Goal: Information Seeking & Learning: Learn about a topic

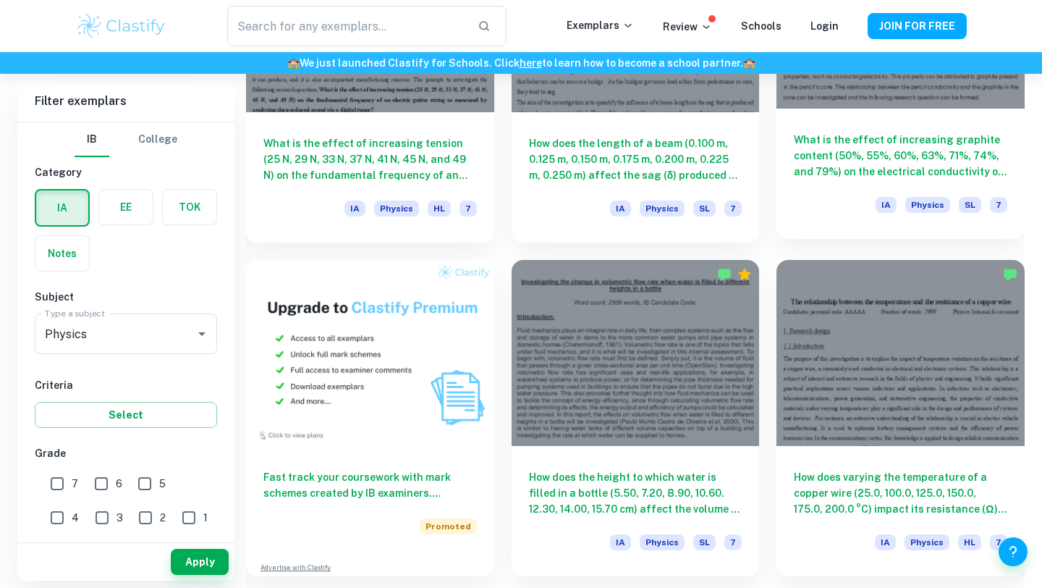
scroll to position [896, 0]
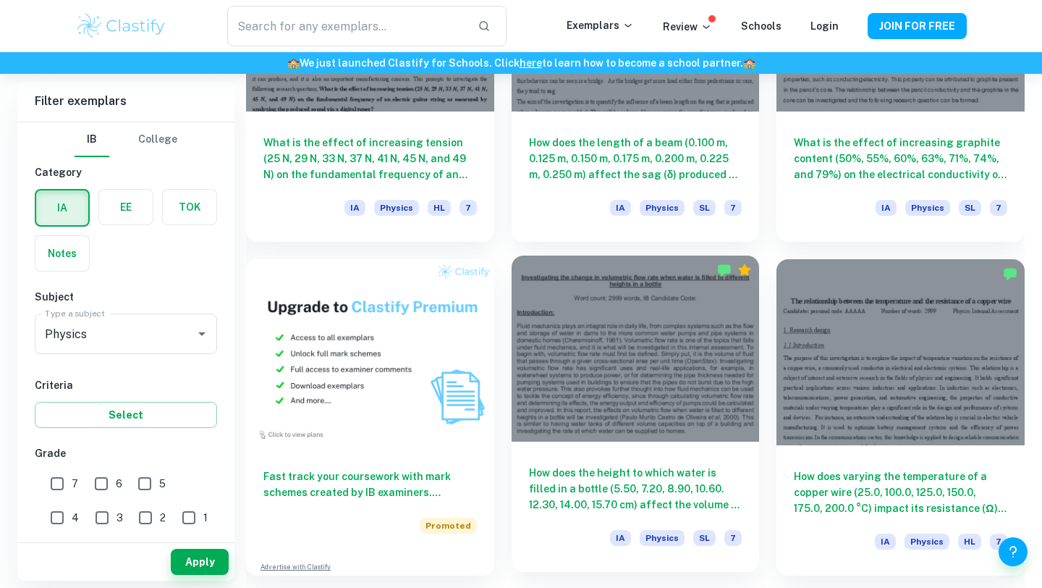
click at [646, 373] on div at bounding box center [636, 348] width 248 height 186
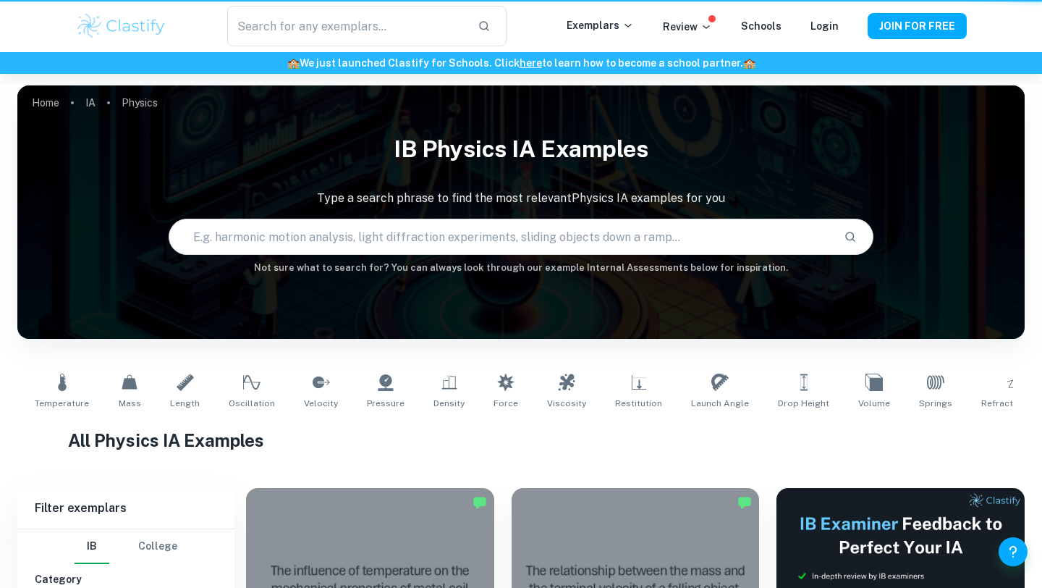
scroll to position [896, 0]
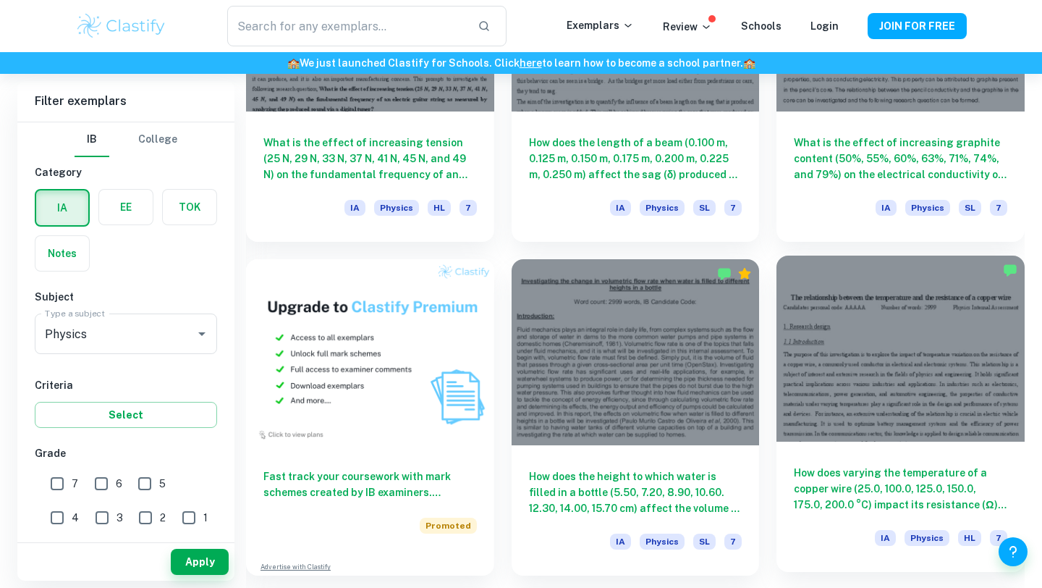
click at [891, 348] on div at bounding box center [901, 348] width 248 height 186
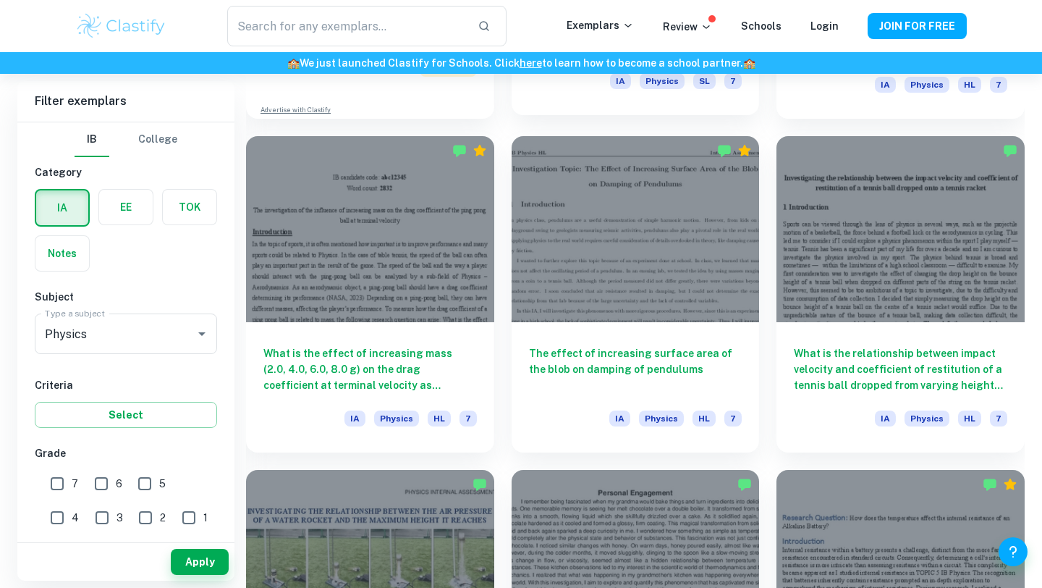
scroll to position [1368, 0]
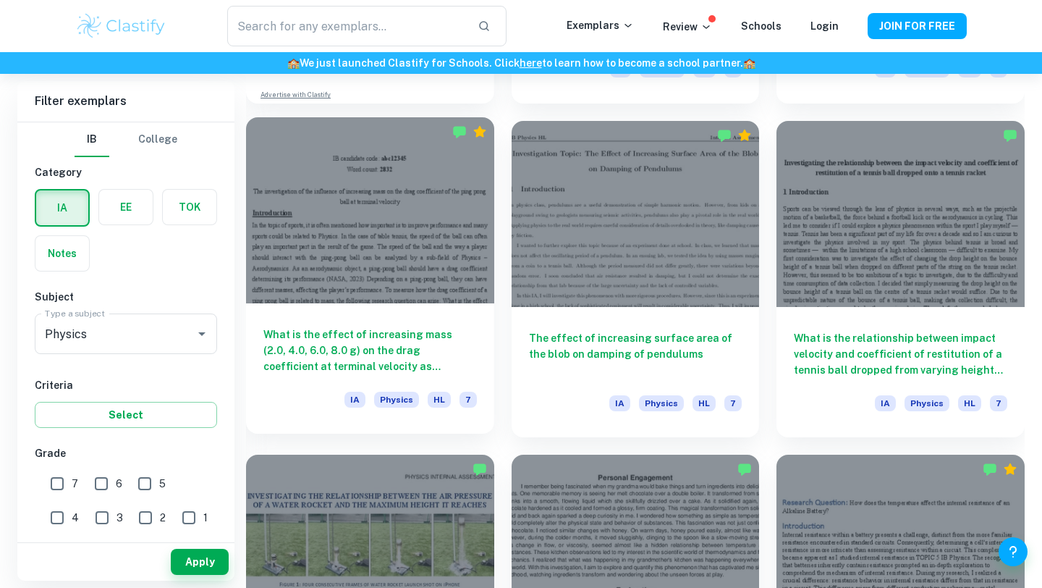
click at [396, 239] on div at bounding box center [370, 210] width 248 height 186
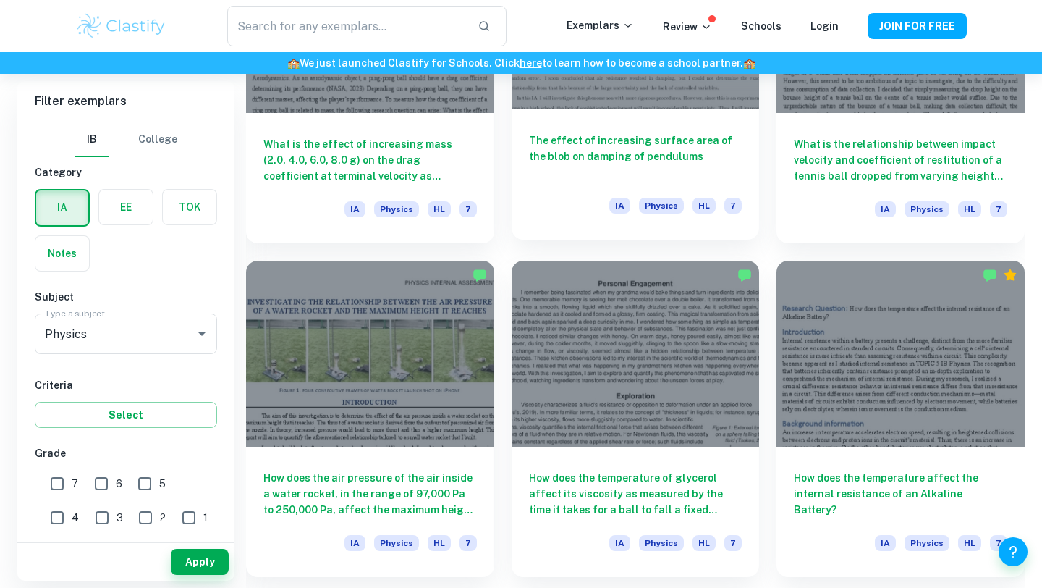
scroll to position [1563, 0]
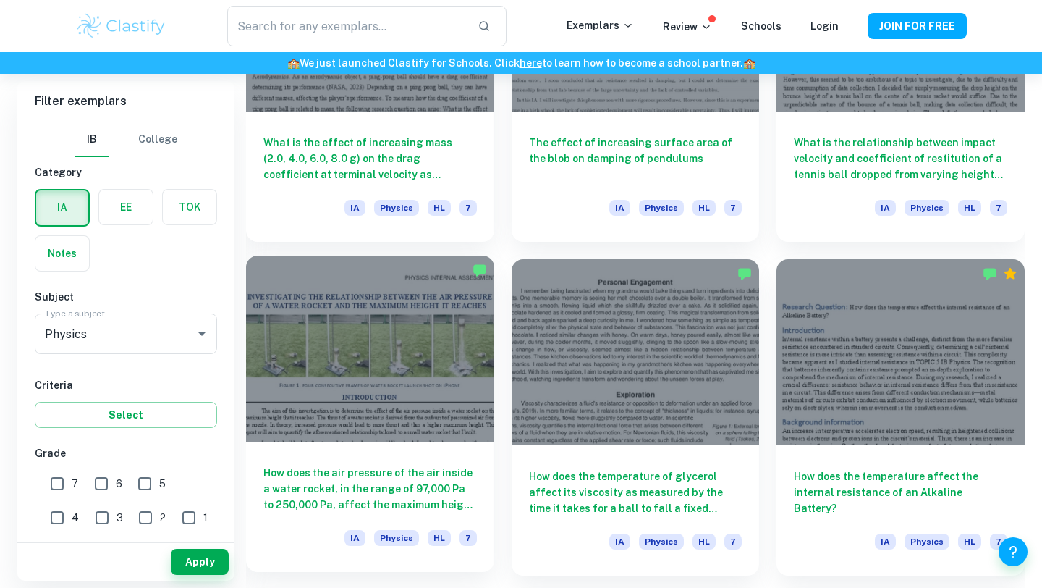
click at [322, 348] on div at bounding box center [370, 348] width 248 height 186
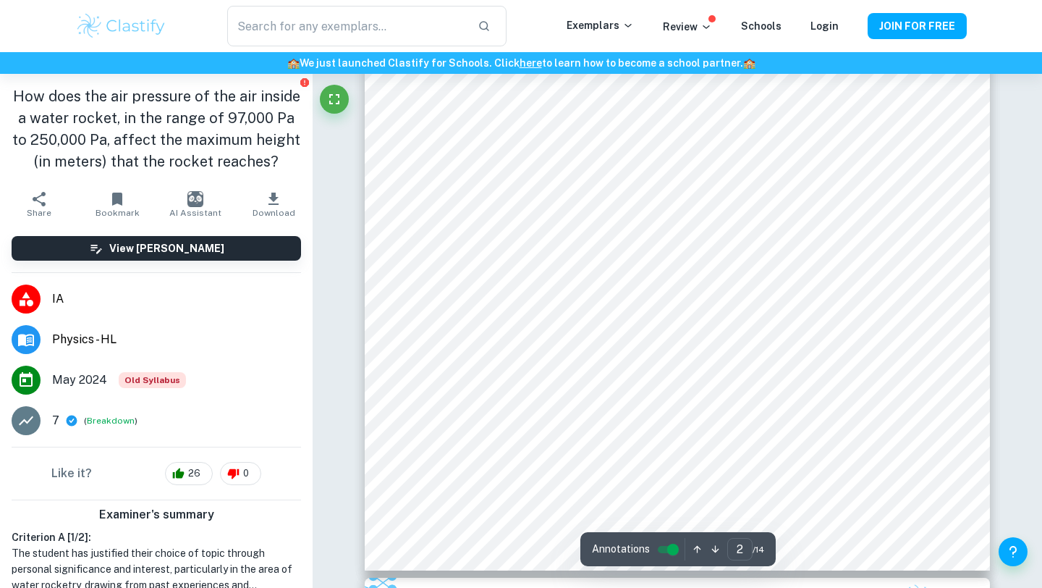
scroll to position [1478, 0]
type input "1"
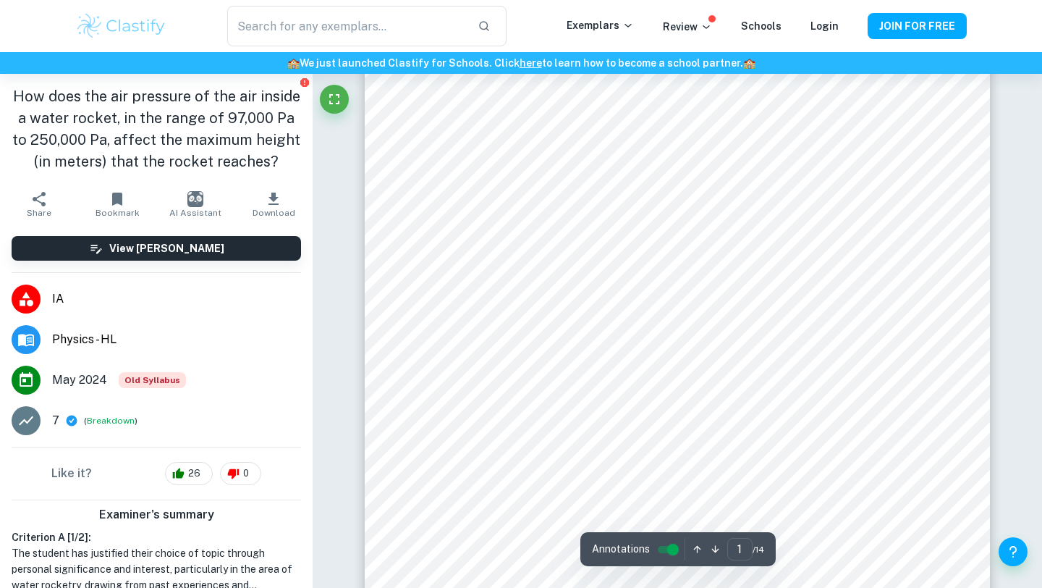
scroll to position [0, 0]
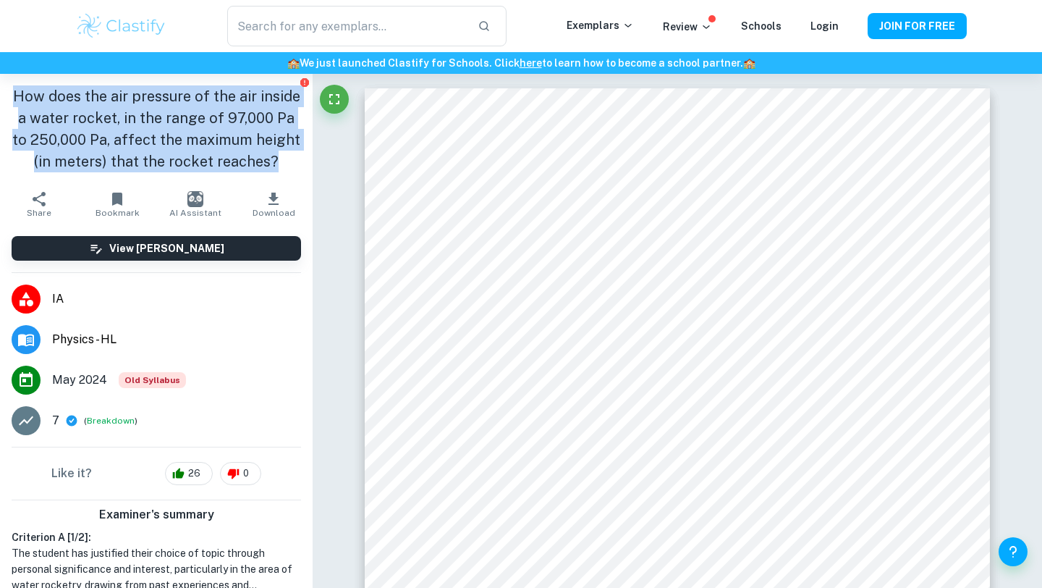
drag, startPoint x: 13, startPoint y: 94, endPoint x: 272, endPoint y: 165, distance: 268.6
click at [272, 165] on h1 "How does the air pressure of the air inside a water rocket, in the range of 97,…" at bounding box center [156, 128] width 289 height 87
copy h1 "How does the air pressure of the air inside a water rocket, in the range of 97,…"
